Goal: Navigation & Orientation: Find specific page/section

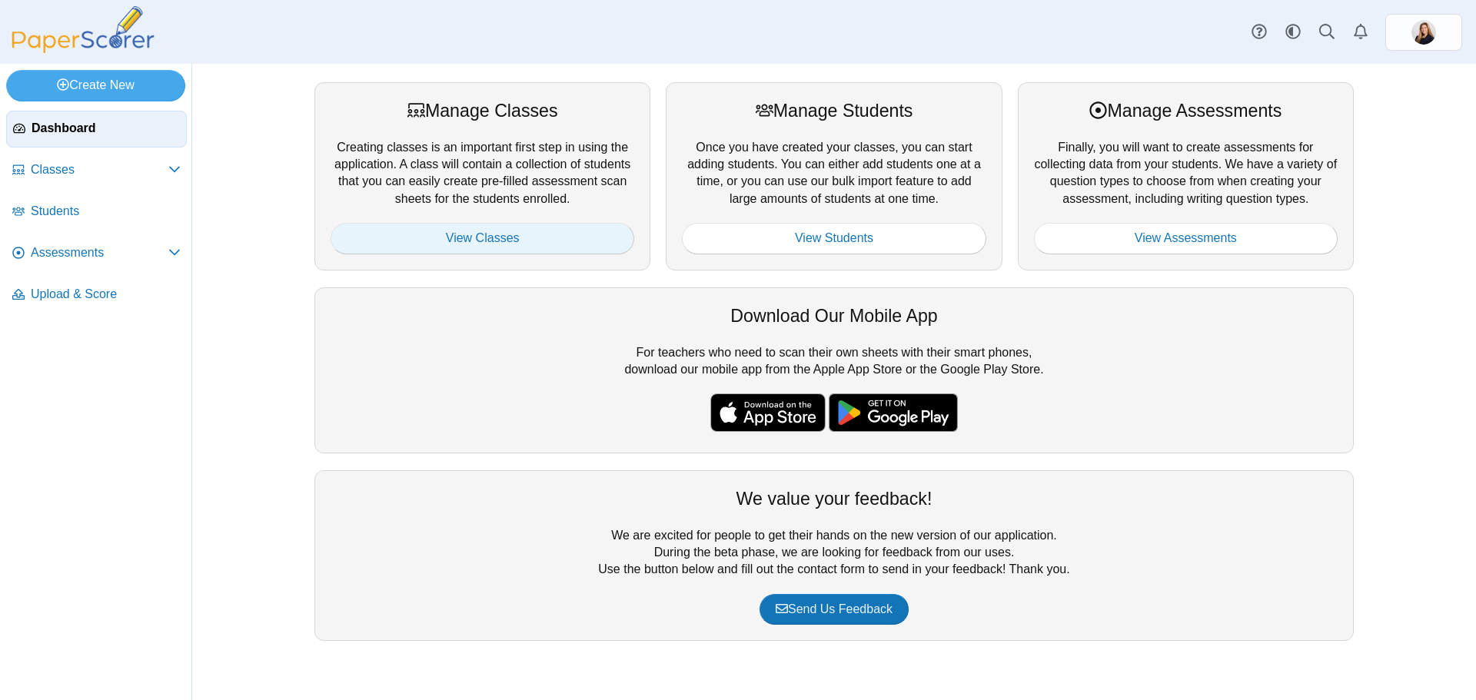
click at [463, 231] on link "View Classes" at bounding box center [483, 238] width 304 height 31
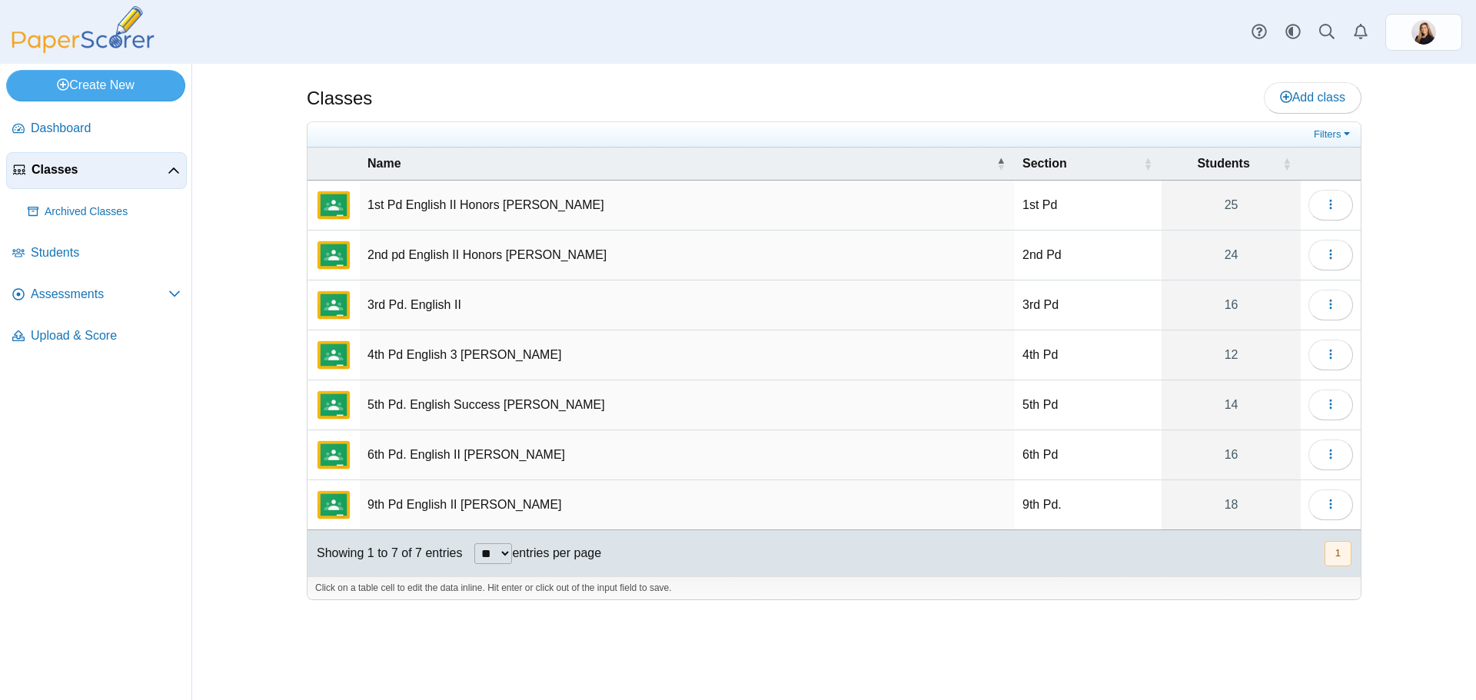
click at [440, 203] on td "1st Pd English II Honors Dr. Davila" at bounding box center [687, 206] width 655 height 50
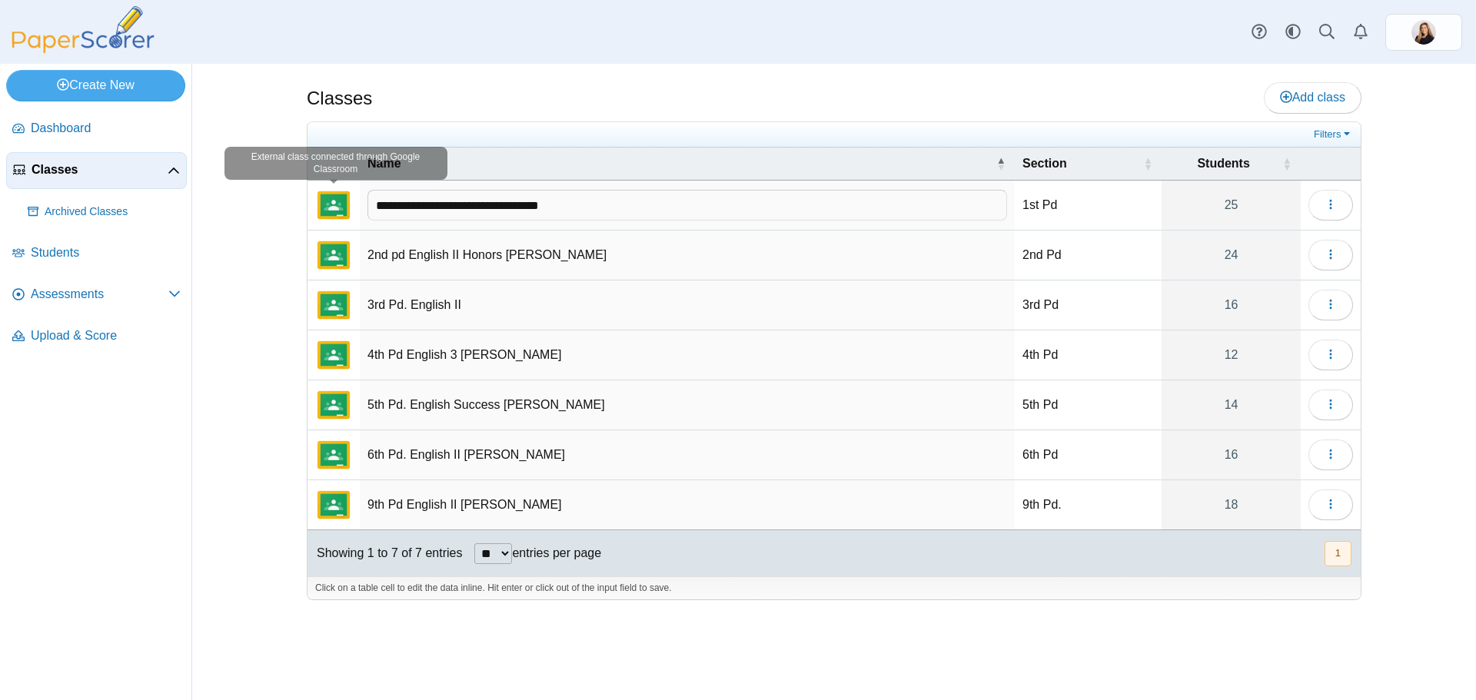
click at [331, 208] on img "External class connected through Google Classroom" at bounding box center [333, 205] width 37 height 37
click at [602, 91] on div "Classes Add class" at bounding box center [834, 99] width 1055 height 35
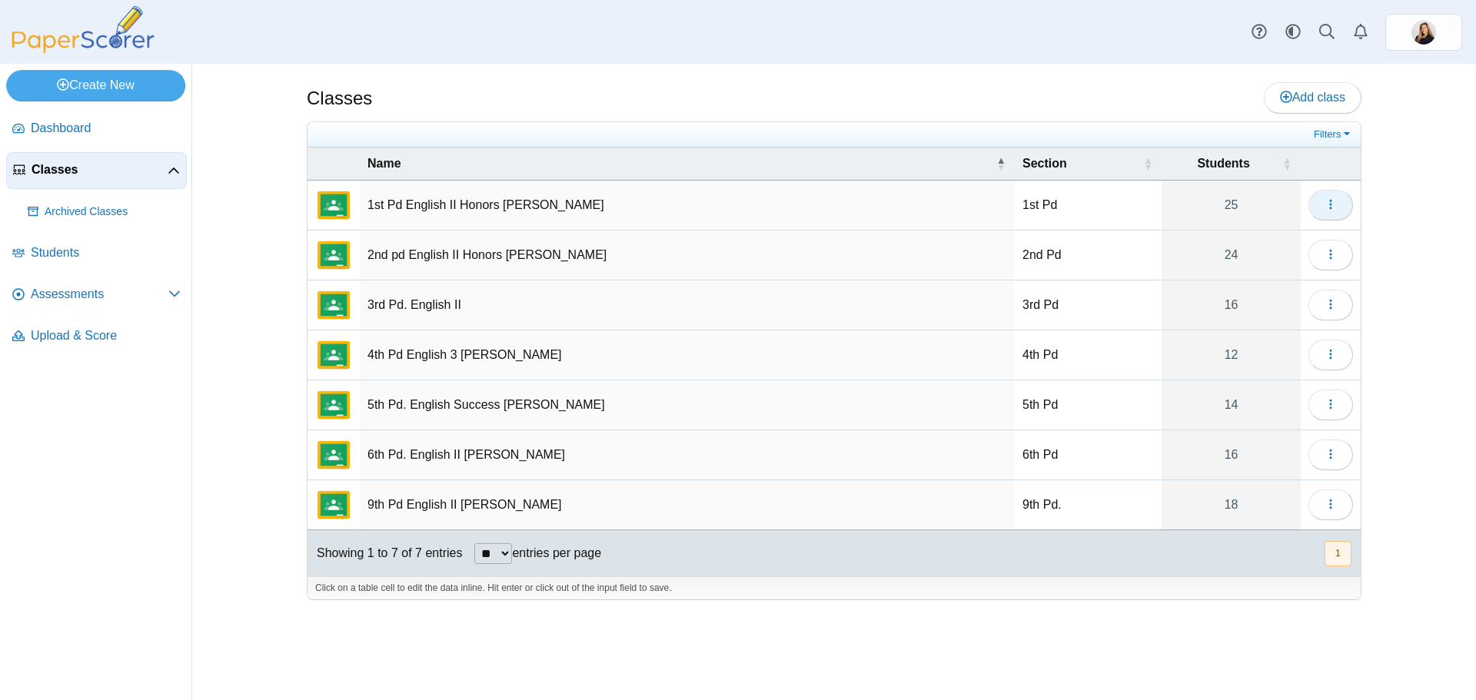
click at [1339, 205] on button "button" at bounding box center [1330, 205] width 45 height 31
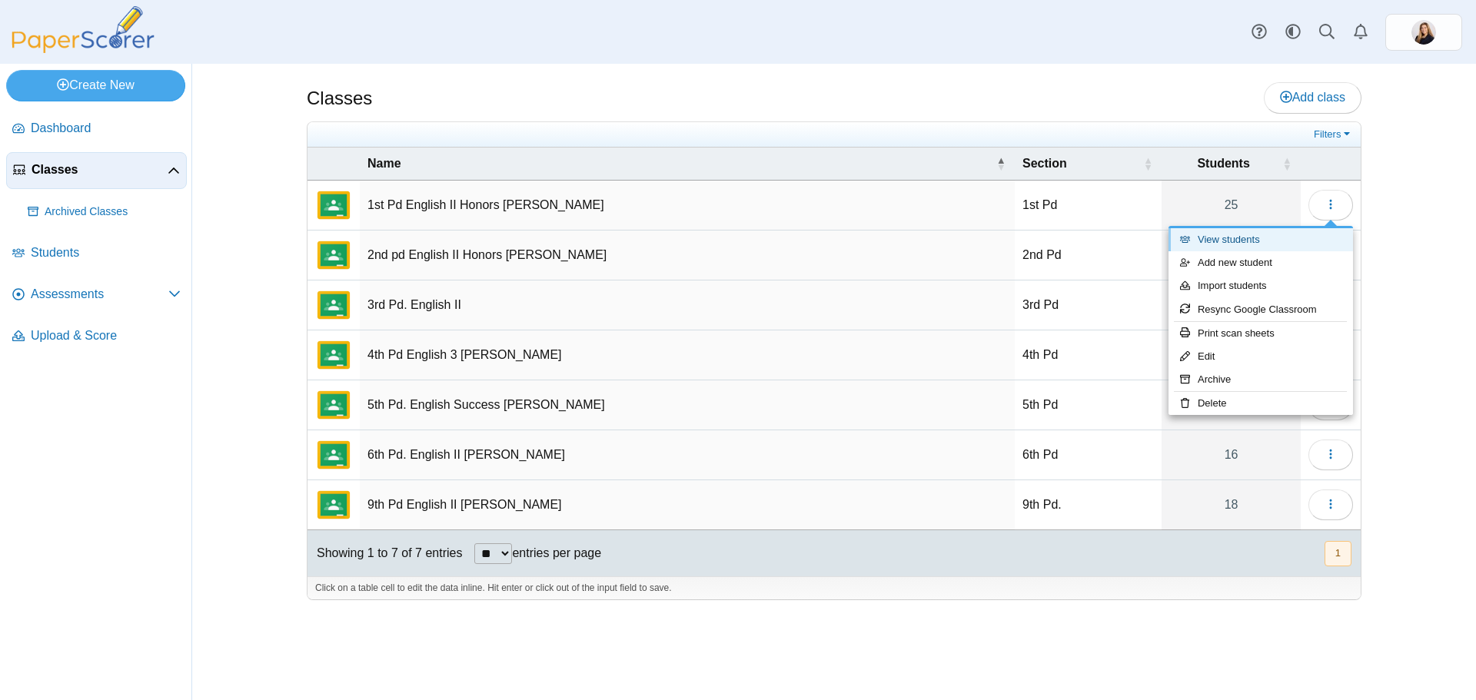
click at [1267, 244] on link "View students" at bounding box center [1260, 239] width 184 height 23
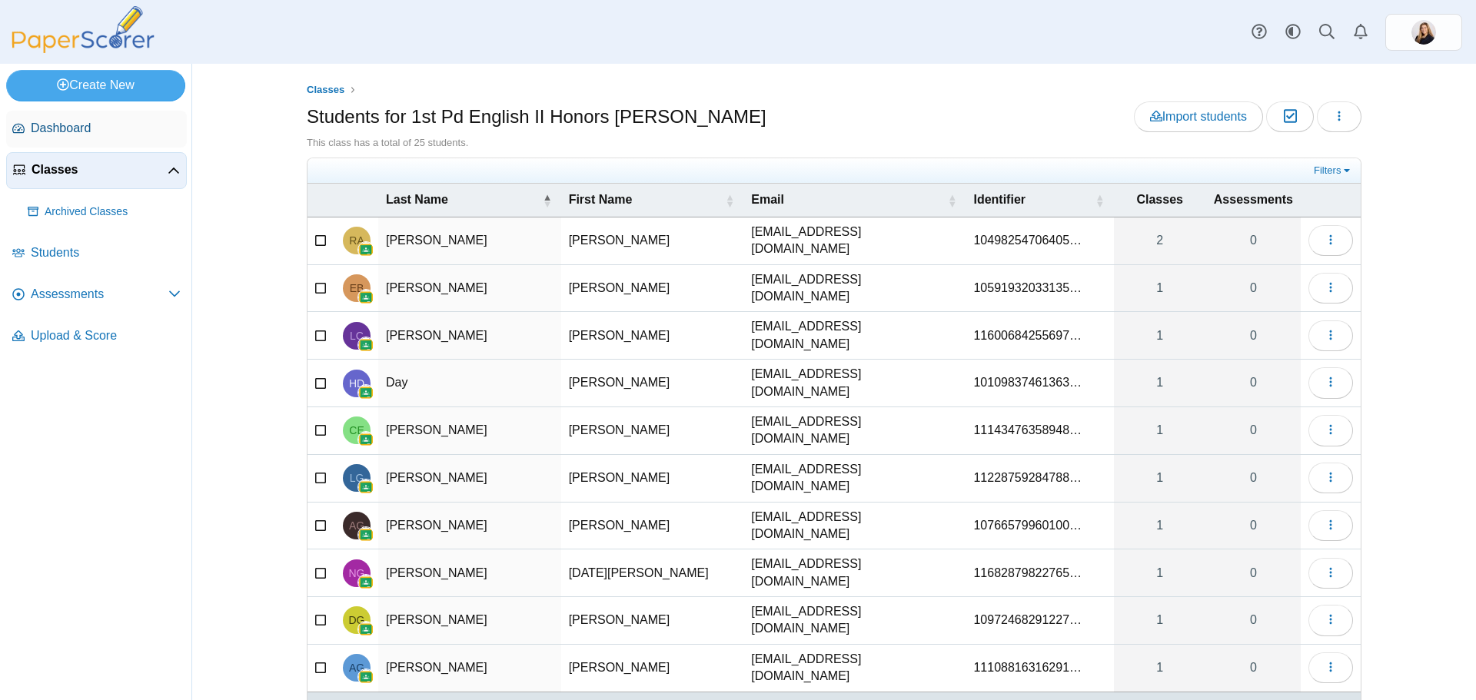
click at [65, 124] on span "Dashboard" at bounding box center [106, 128] width 150 height 17
